Goal: Navigation & Orientation: Find specific page/section

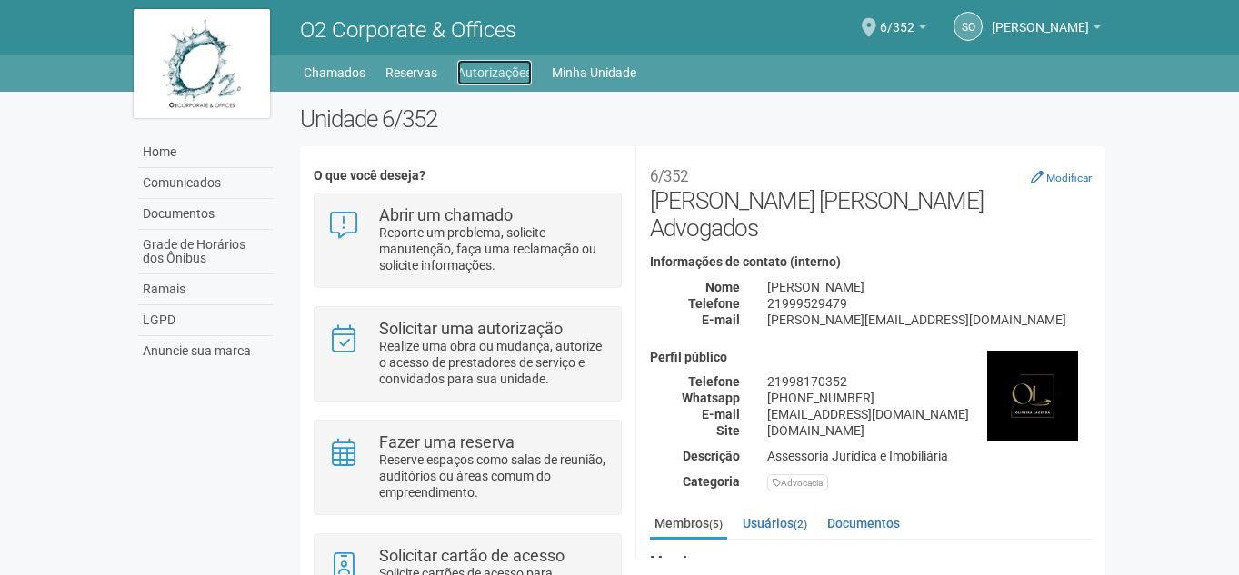
click at [495, 71] on link "Autorizações" at bounding box center [494, 72] width 75 height 25
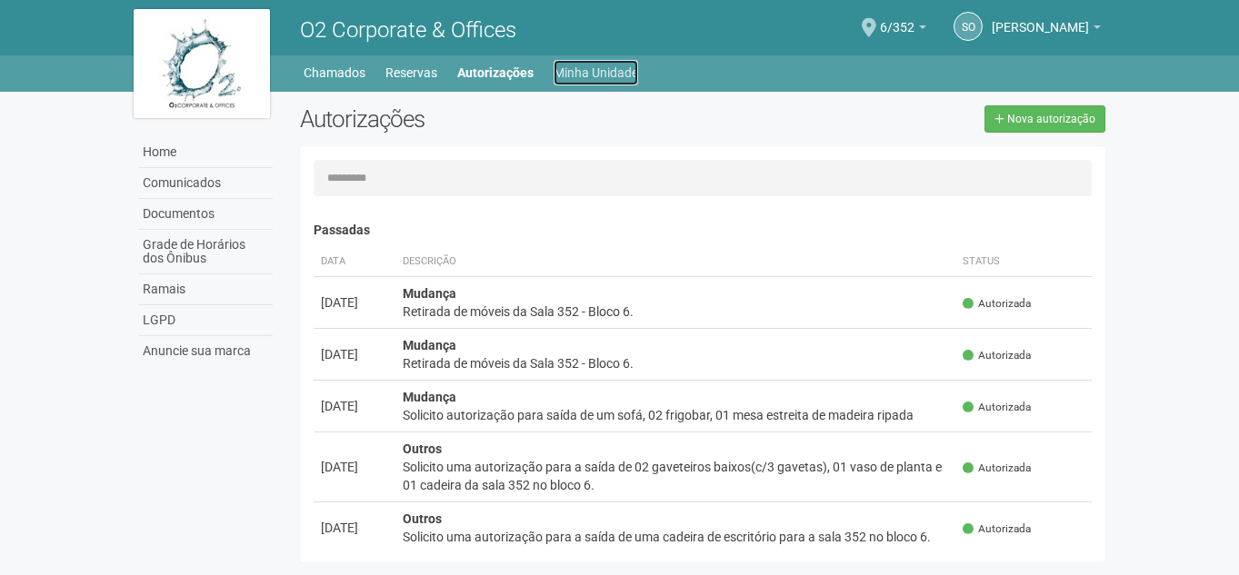
click at [605, 74] on link "Minha Unidade" at bounding box center [596, 72] width 85 height 25
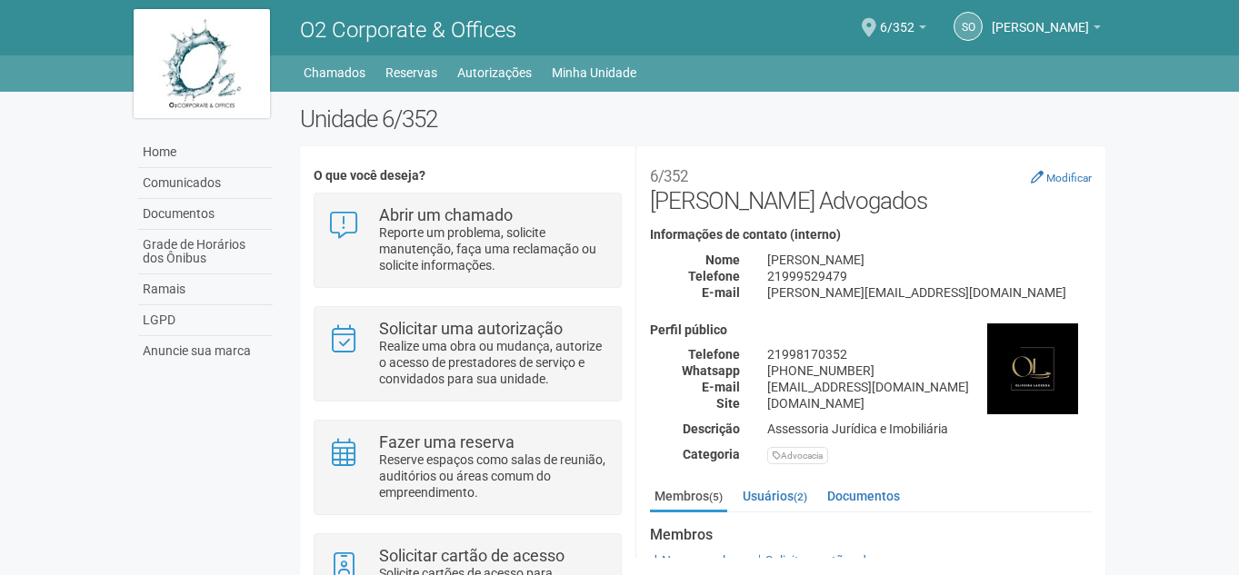
drag, startPoint x: 1103, startPoint y: 371, endPoint x: 1114, endPoint y: 426, distance: 56.5
click at [1114, 426] on div "Unidade 6/352 O que você deseja? Abrir um chamado Reporte um problema, solicite…" at bounding box center [703, 391] width 834 height 573
click at [1214, 383] on body "Aguarde... O2 Corporate & Offices SO [PERSON_NAME] [PERSON_NAME] [EMAIL_ADDRESS…" at bounding box center [619, 287] width 1239 height 575
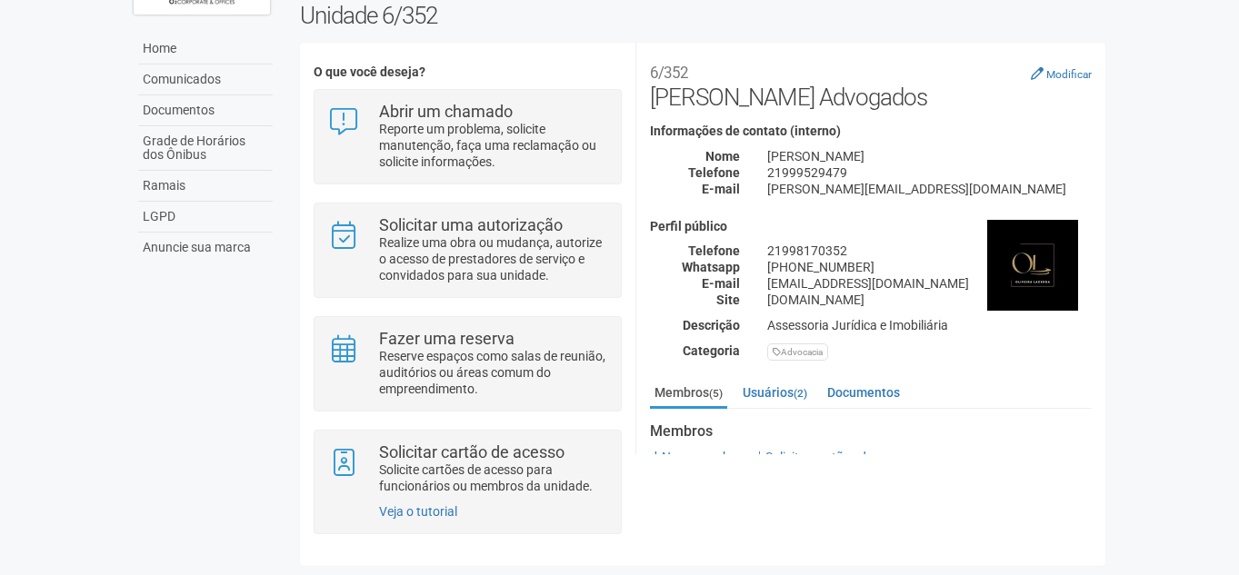
scroll to position [107, 0]
drag, startPoint x: 1103, startPoint y: 265, endPoint x: 1110, endPoint y: 312, distance: 46.9
click at [1110, 312] on div "Unidade 6/352 O que você deseja? Abrir um chamado Reporte um problema, solicite…" at bounding box center [703, 288] width 834 height 573
click at [778, 385] on link "Usuários (2)" at bounding box center [775, 392] width 74 height 27
click at [685, 386] on link "Membros (5)" at bounding box center [688, 392] width 77 height 27
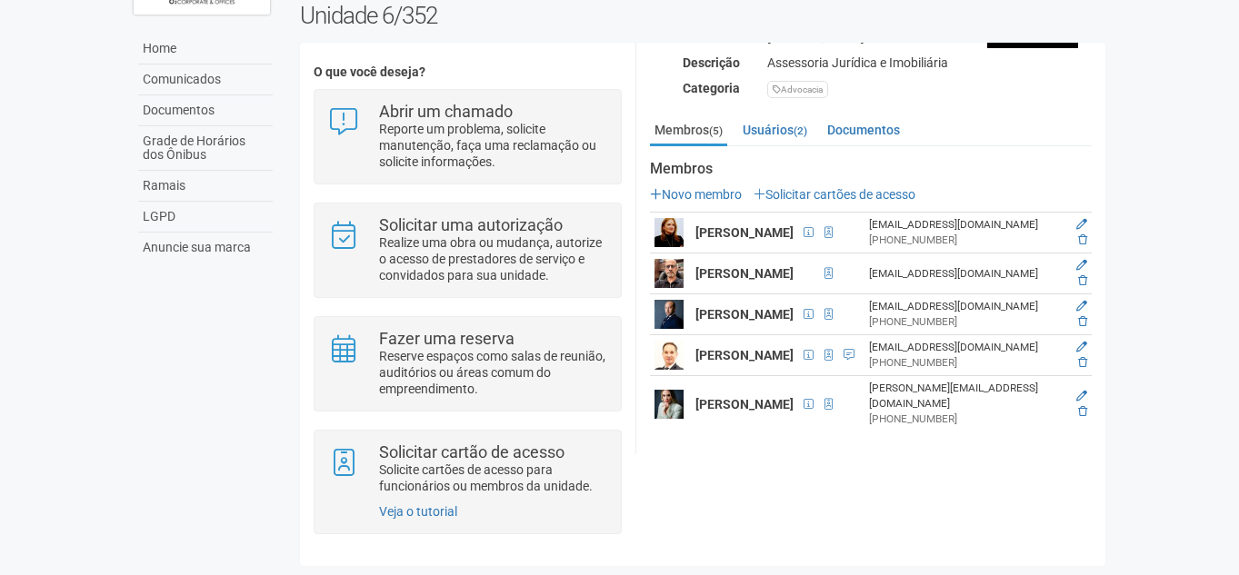
scroll to position [305, 0]
drag, startPoint x: 1102, startPoint y: 410, endPoint x: 1107, endPoint y: 456, distance: 46.7
click at [1107, 456] on div "Unidade 6/352 O que você deseja? Abrir um chamado Reporte um problema, solicite…" at bounding box center [703, 288] width 834 height 573
drag, startPoint x: 1103, startPoint y: 325, endPoint x: 1105, endPoint y: 259, distance: 65.5
click at [1105, 259] on div "**********" at bounding box center [870, 249] width 470 height 412
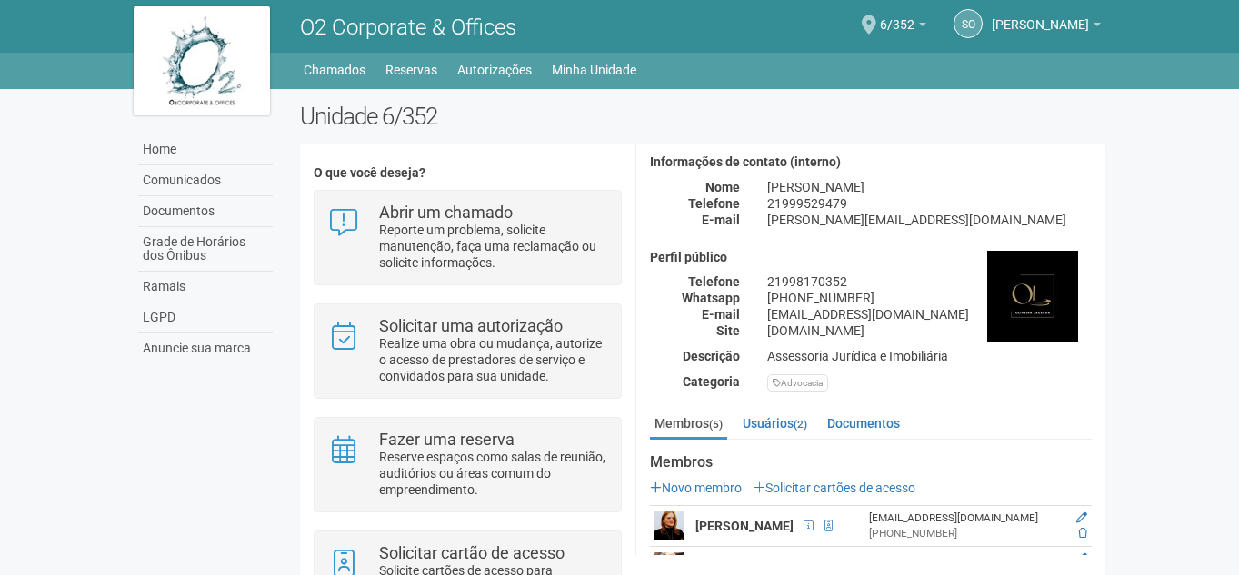
scroll to position [0, 0]
